Goal: Task Accomplishment & Management: Use online tool/utility

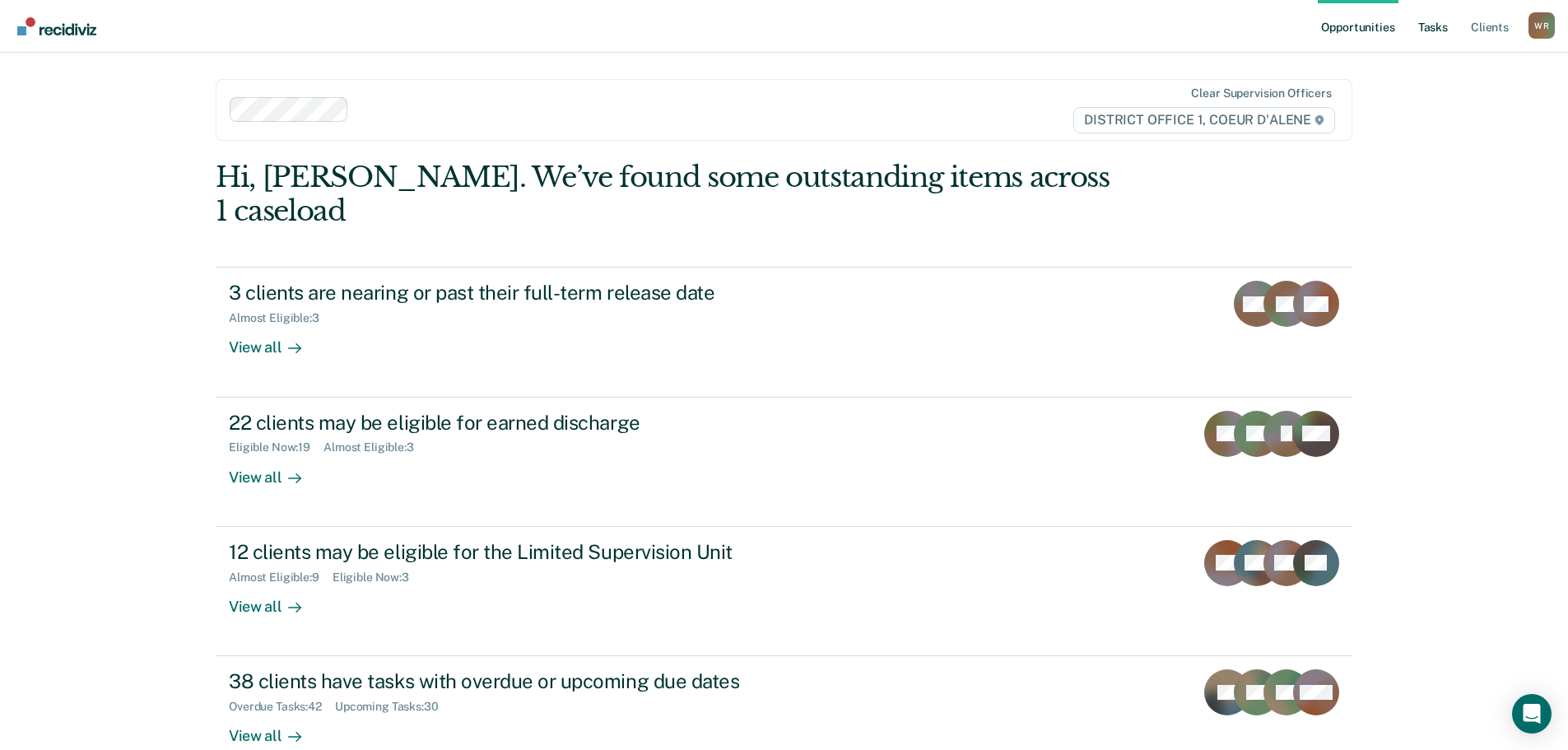
click at [1426, 25] on link "Tasks" at bounding box center [1432, 26] width 36 height 52
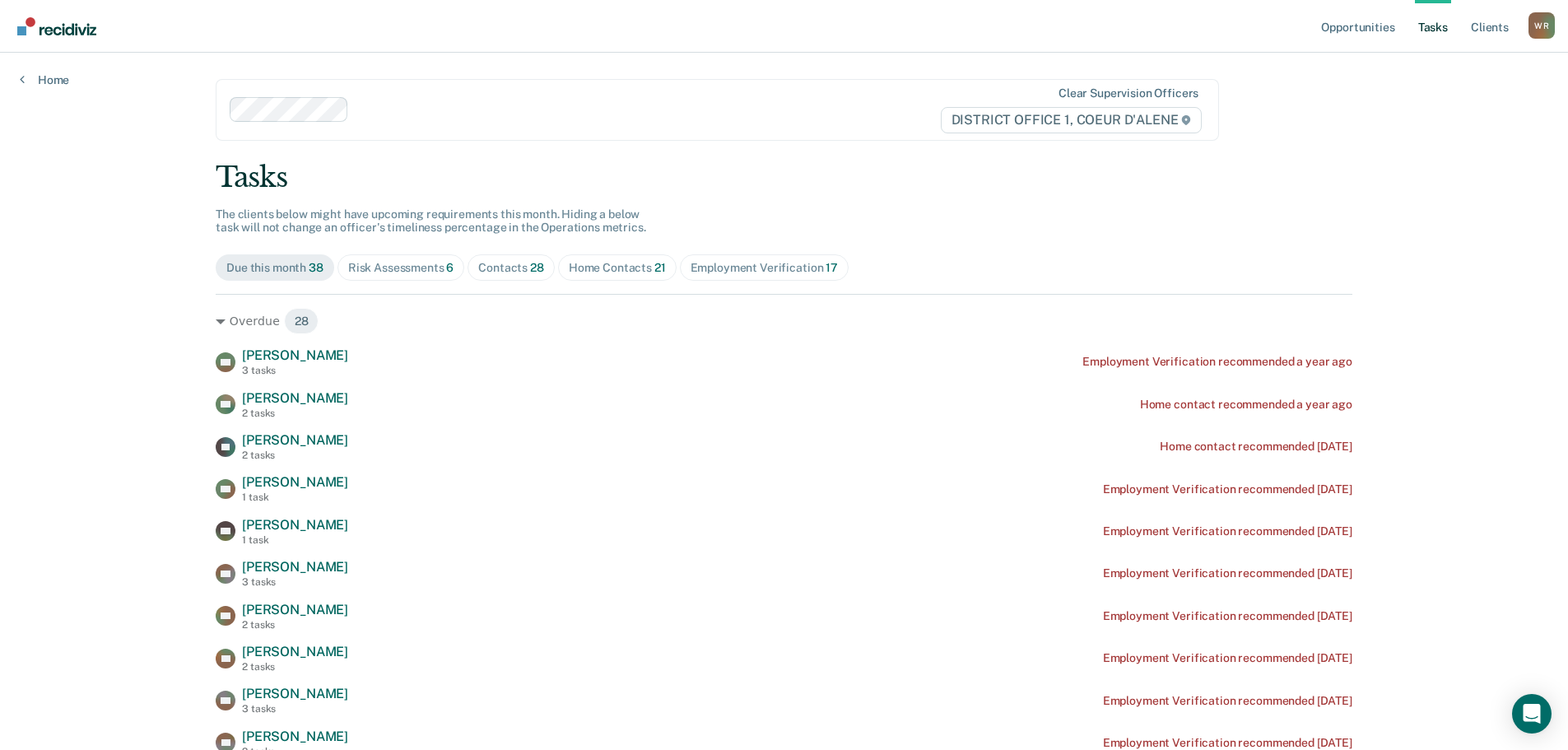
click at [524, 259] on span "Contacts 28" at bounding box center [512, 267] width 87 height 26
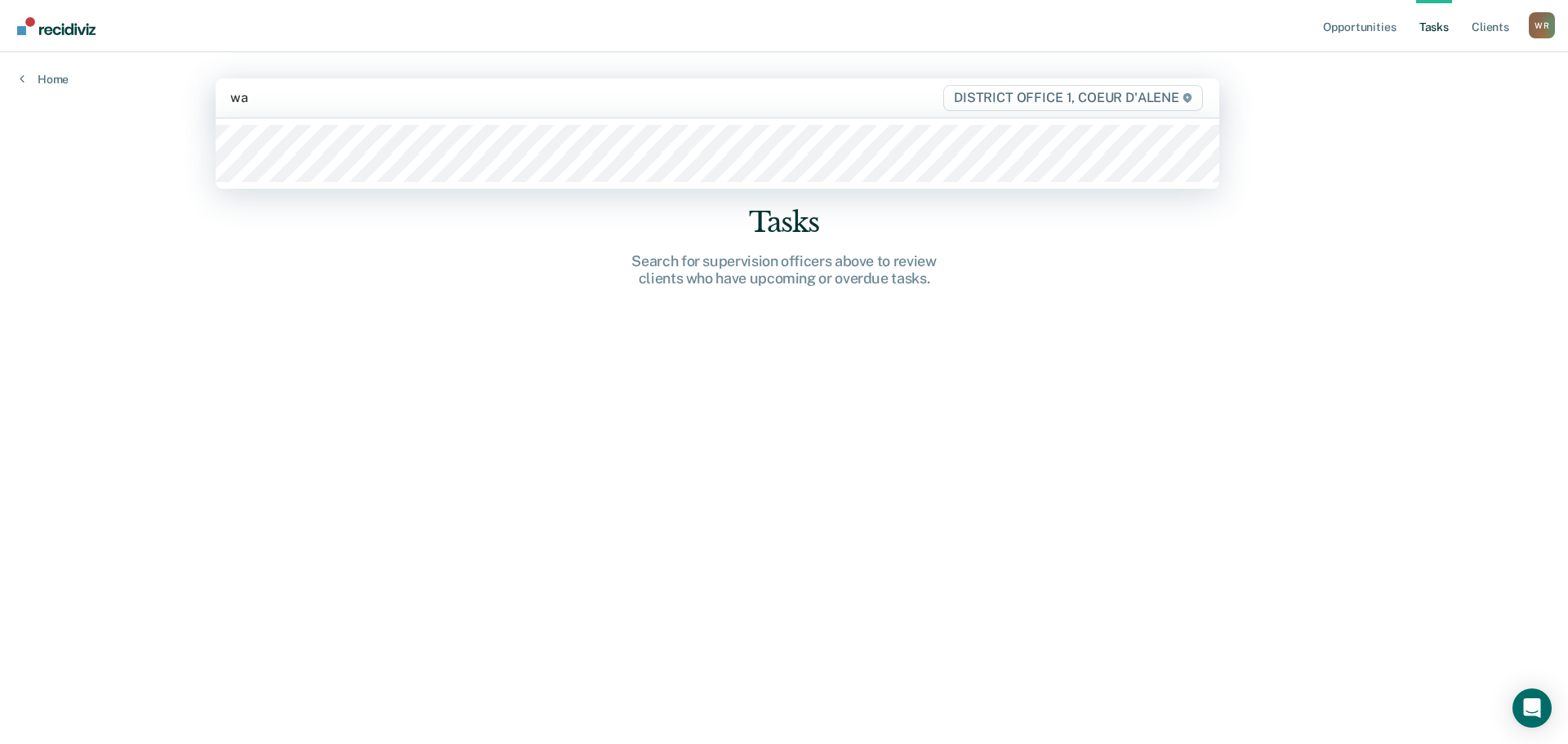
type input "wal"
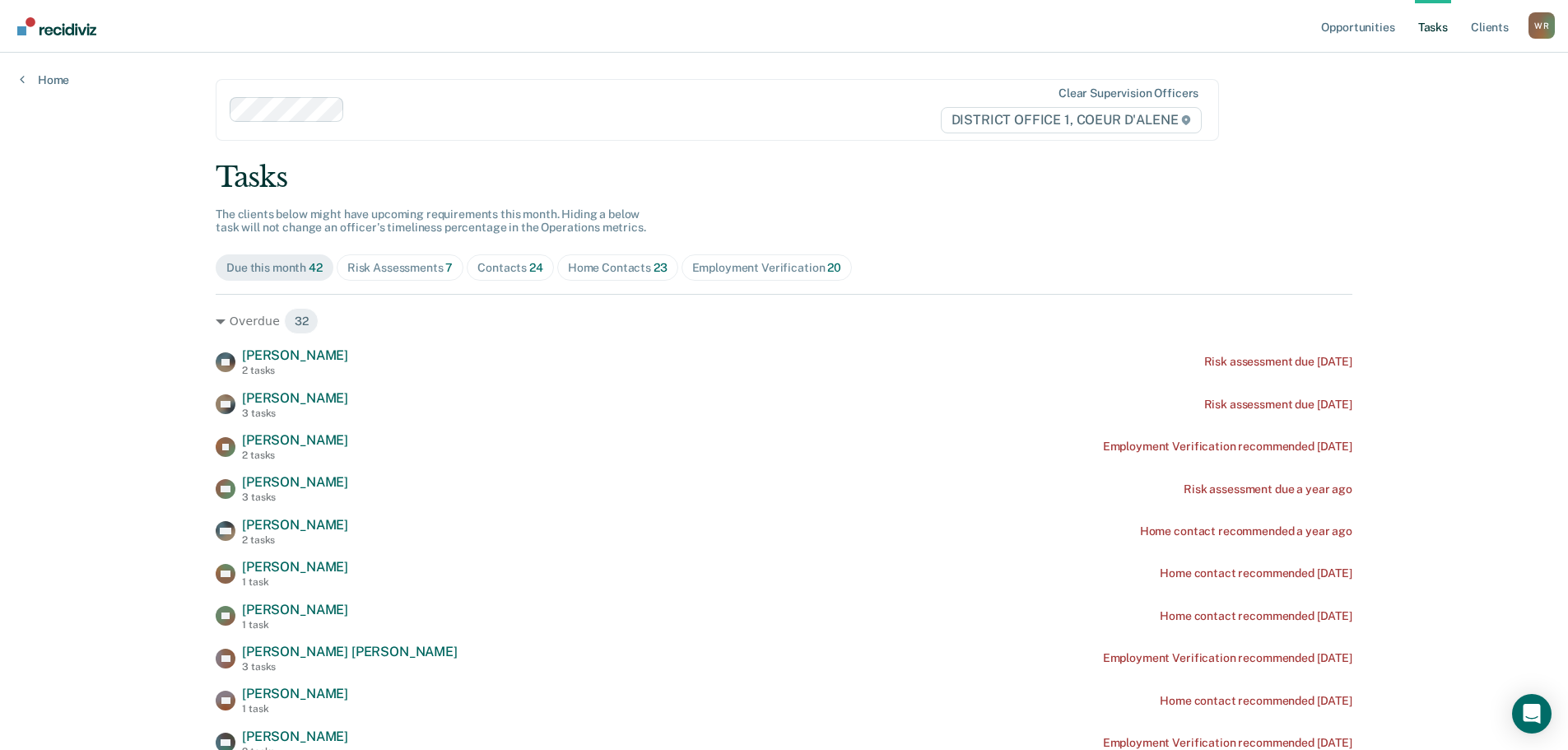
click at [507, 262] on div "Contacts 24" at bounding box center [510, 267] width 66 height 14
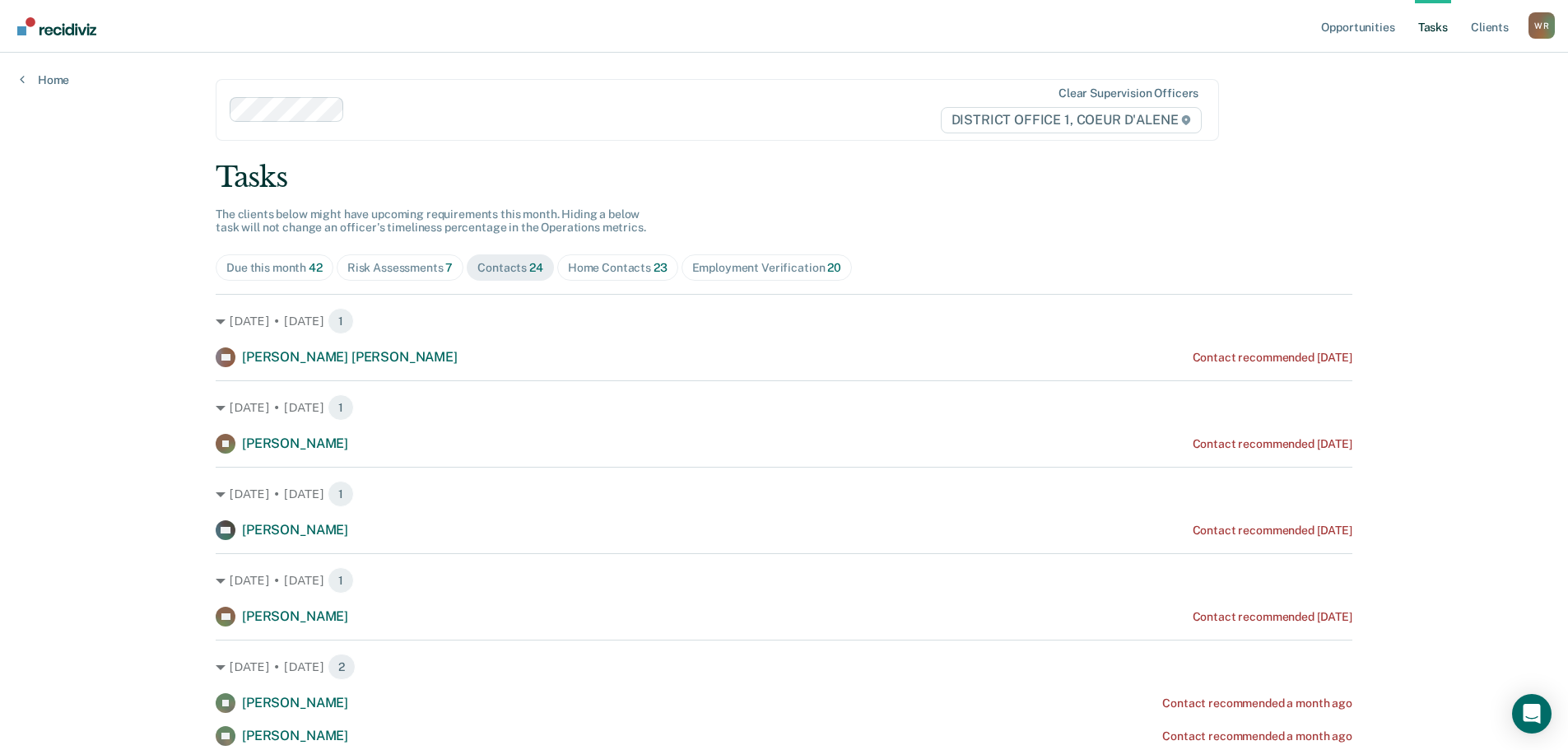
click at [424, 265] on div "Risk Assessments 7" at bounding box center [400, 267] width 106 height 14
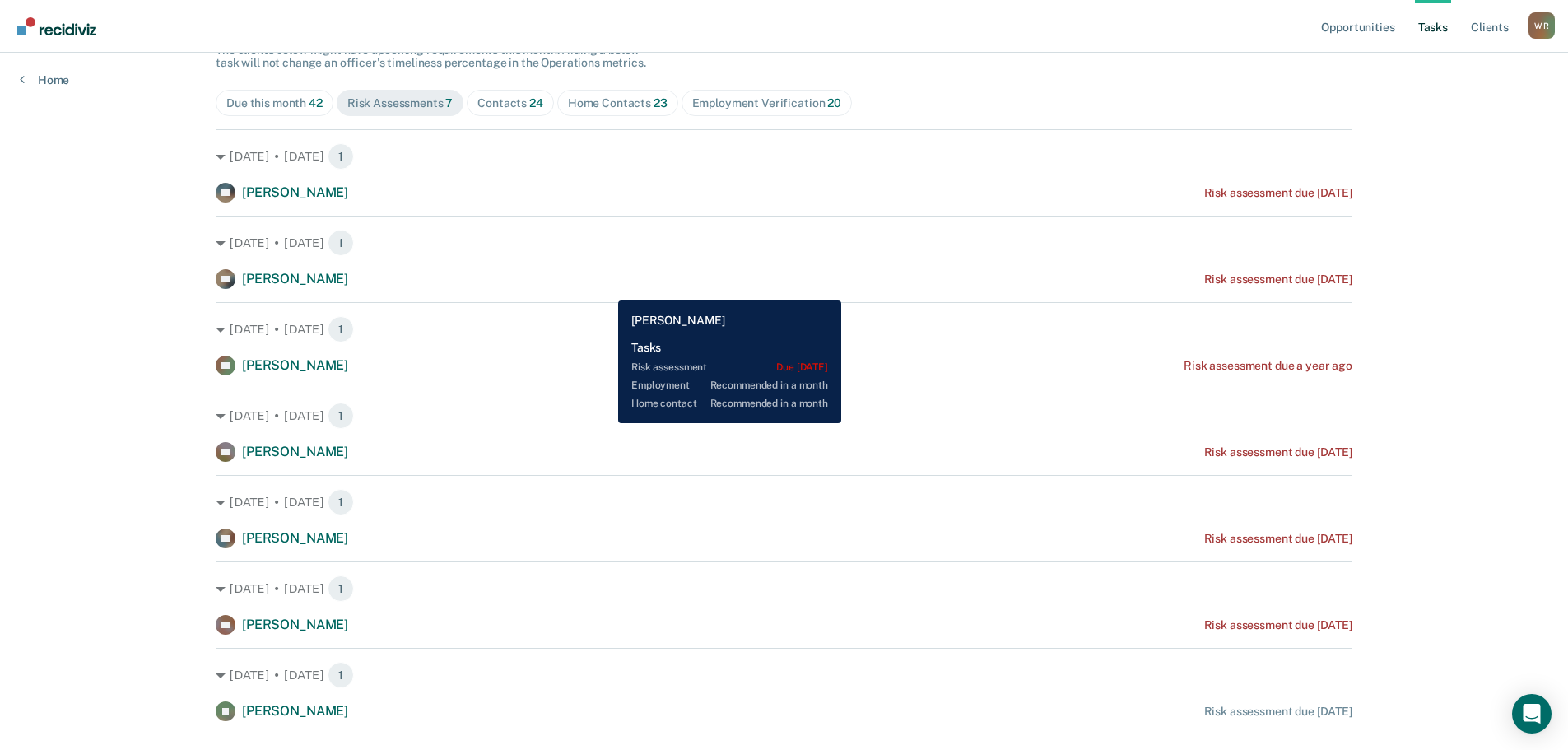
scroll to position [202, 0]
